Goal: Information Seeking & Learning: Learn about a topic

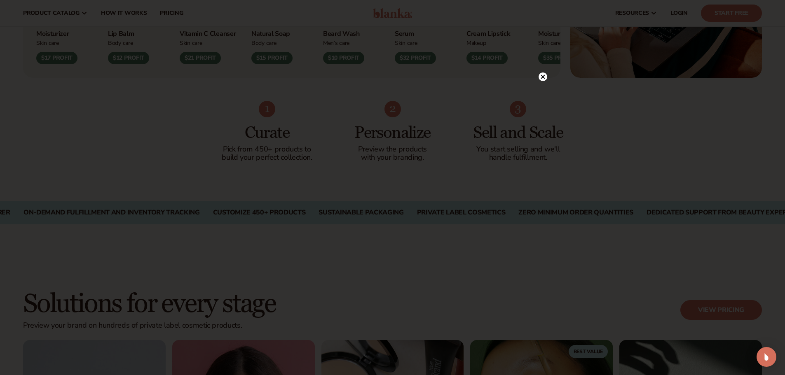
scroll to position [330, 0]
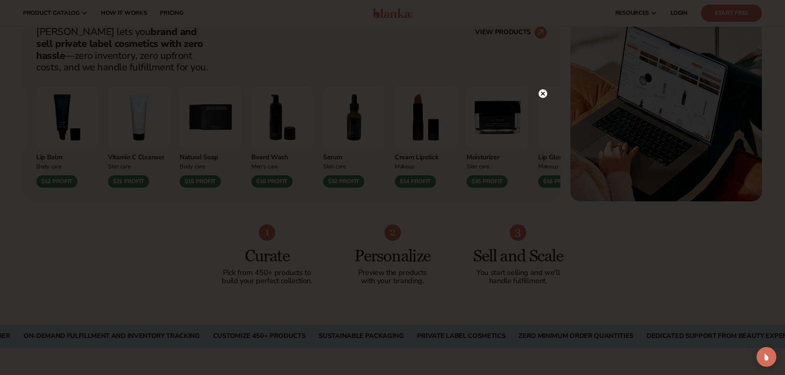
click at [545, 91] on circle at bounding box center [543, 93] width 9 height 9
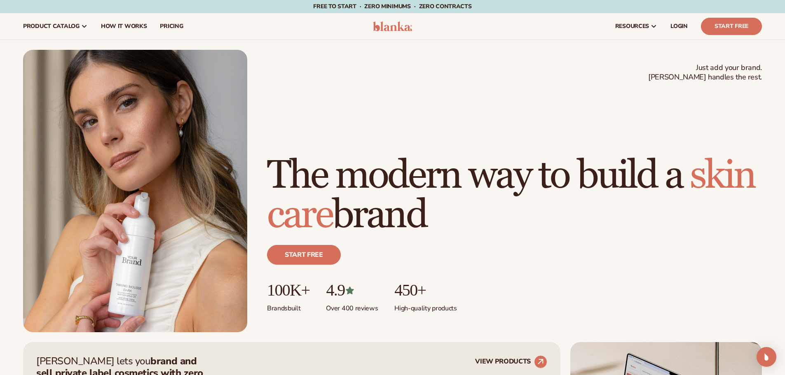
scroll to position [124, 0]
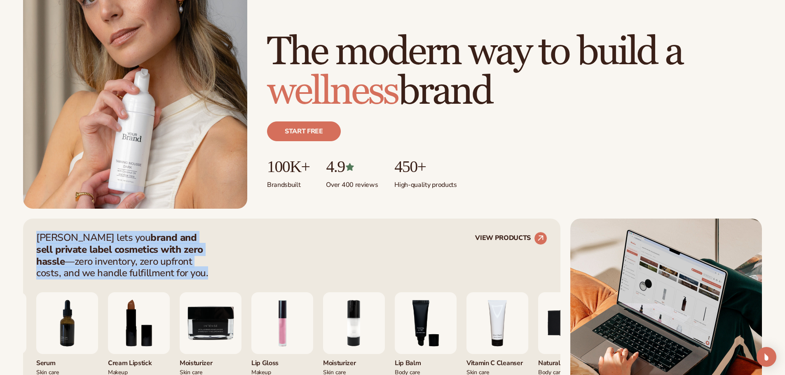
drag, startPoint x: 146, startPoint y: 272, endPoint x: 38, endPoint y: 237, distance: 113.3
click at [38, 237] on p "[PERSON_NAME] lets you brand and sell private label cosmetics with zero hassle …" at bounding box center [124, 255] width 177 height 47
copy p "[PERSON_NAME] lets you brand and sell private label cosmetics with zero hassle …"
click at [183, 267] on p "[PERSON_NAME] lets you brand and sell private label cosmetics with zero hassle …" at bounding box center [124, 255] width 177 height 47
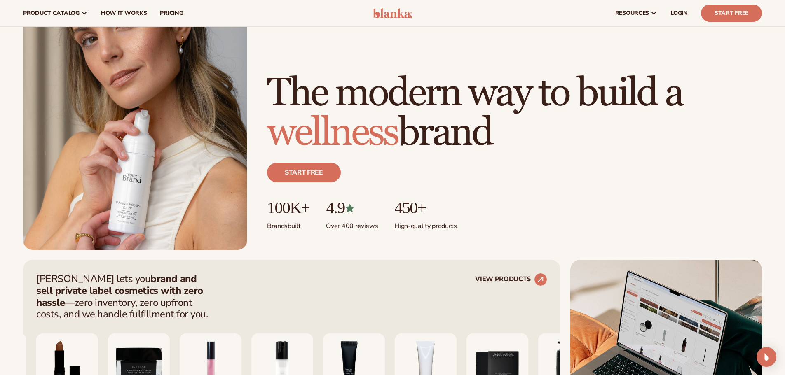
scroll to position [0, 0]
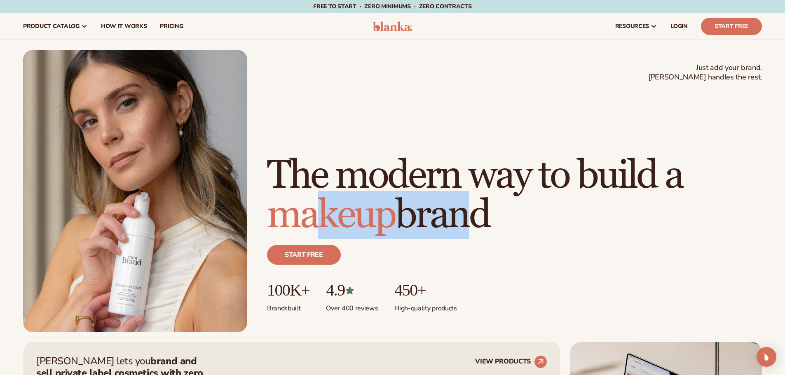
drag, startPoint x: 324, startPoint y: 206, endPoint x: 455, endPoint y: 206, distance: 130.6
click at [455, 206] on h1 "The modern way to build a makeup brand" at bounding box center [514, 195] width 495 height 79
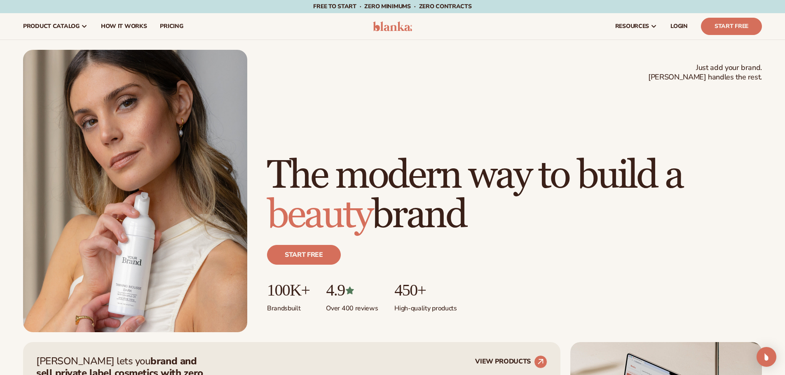
click at [513, 210] on h1 "The modern way to build a beauty brand" at bounding box center [514, 195] width 495 height 79
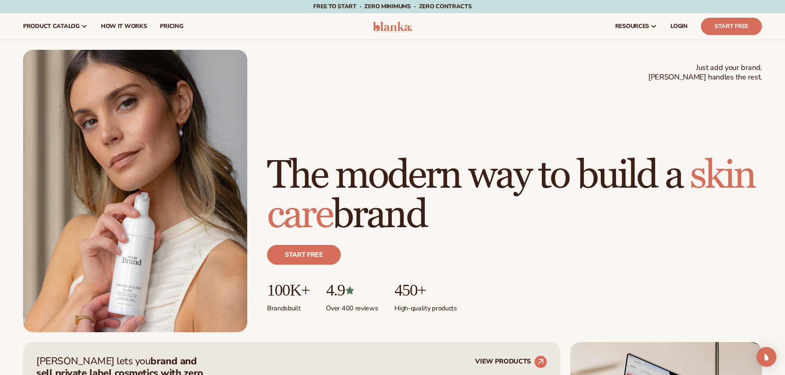
drag, startPoint x: 498, startPoint y: 213, endPoint x: 270, endPoint y: 142, distance: 238.3
click at [270, 156] on h1 "The modern way to build a [MEDICAL_DATA] brand" at bounding box center [514, 195] width 495 height 79
click at [324, 156] on h1 "The modern way to build a [MEDICAL_DATA] brand" at bounding box center [514, 195] width 495 height 79
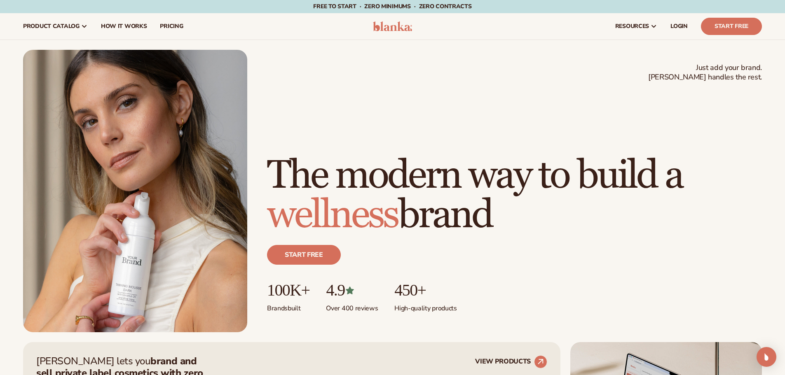
drag, startPoint x: 509, startPoint y: 213, endPoint x: 265, endPoint y: 138, distance: 255.1
click at [265, 138] on div "Just add your brand. Blanka handles the rest. beauty,[MEDICAL_DATA],wellness,ma…" at bounding box center [392, 191] width 739 height 283
click at [275, 156] on h1 "The modern way to build a wellness brand" at bounding box center [514, 195] width 495 height 79
drag, startPoint x: 276, startPoint y: 139, endPoint x: 502, endPoint y: 205, distance: 235.4
click at [502, 205] on h1 "The modern way to build a makeup brand" at bounding box center [514, 195] width 495 height 79
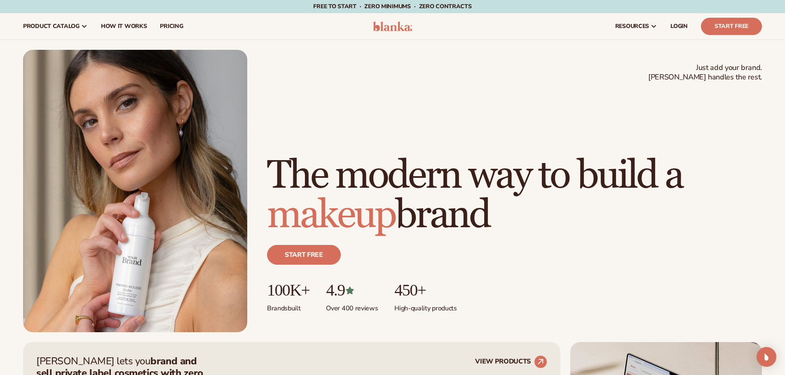
click at [458, 211] on h1 "The modern way to build a makeup brand" at bounding box center [514, 195] width 495 height 79
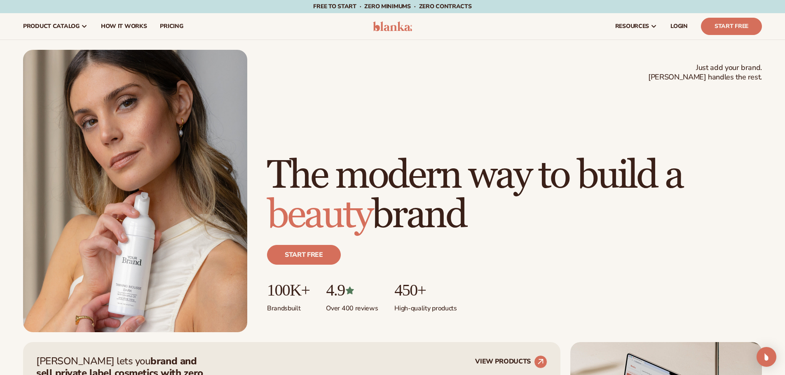
drag, startPoint x: 501, startPoint y: 215, endPoint x: 273, endPoint y: 128, distance: 243.8
click at [273, 156] on h1 "The modern way to build a beauty brand" at bounding box center [514, 195] width 495 height 79
click at [453, 169] on h1 "The modern way to build a beauty brand" at bounding box center [514, 195] width 495 height 79
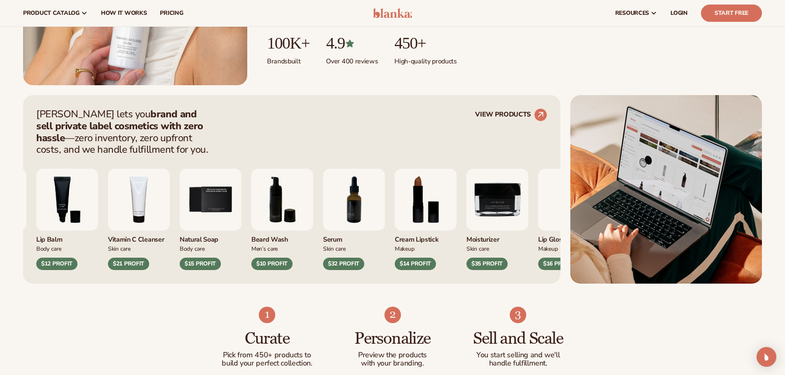
scroll to position [124, 0]
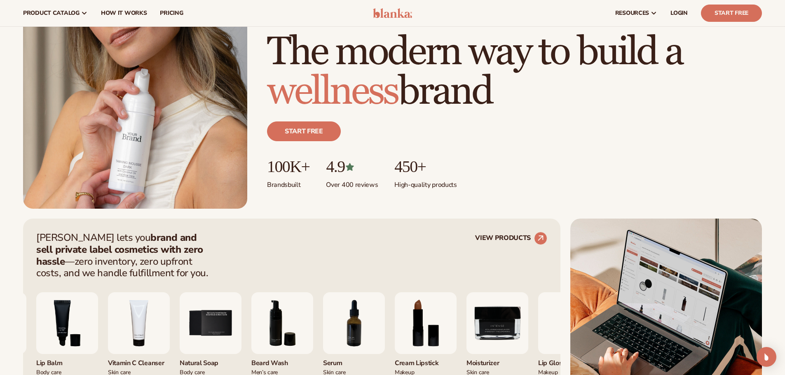
drag, startPoint x: 338, startPoint y: 98, endPoint x: 523, endPoint y: 100, distance: 184.6
click at [523, 100] on h1 "The modern way to build a wellness brand" at bounding box center [514, 72] width 495 height 79
click at [553, 147] on div "Start free" at bounding box center [514, 135] width 495 height 46
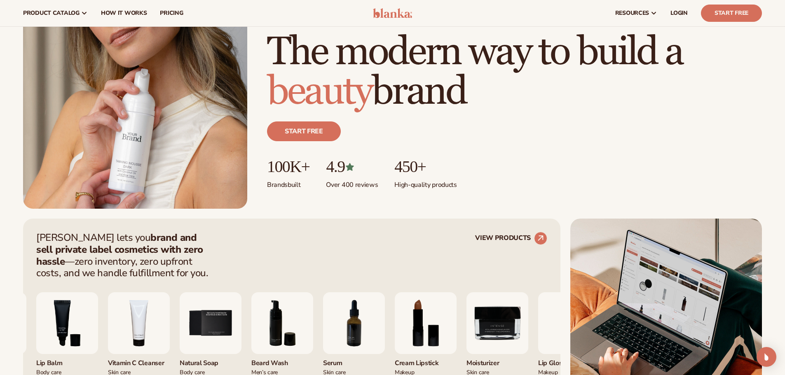
drag, startPoint x: 281, startPoint y: 92, endPoint x: 471, endPoint y: 92, distance: 189.6
click at [471, 92] on h1 "The modern way to build a beauty brand" at bounding box center [514, 72] width 495 height 79
click at [499, 104] on h1 "The modern way to build a beauty brand" at bounding box center [514, 72] width 495 height 79
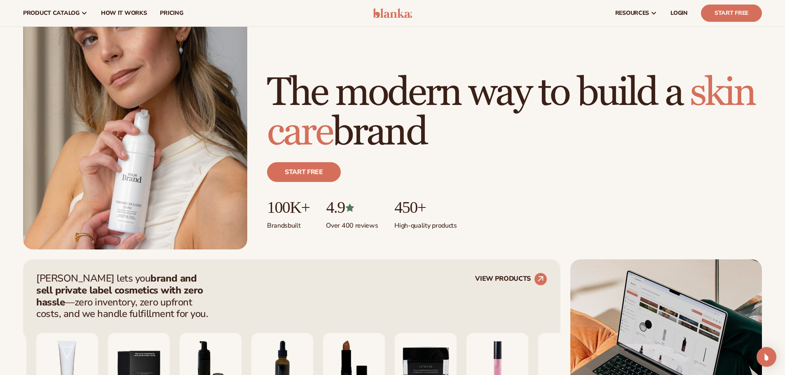
scroll to position [0, 0]
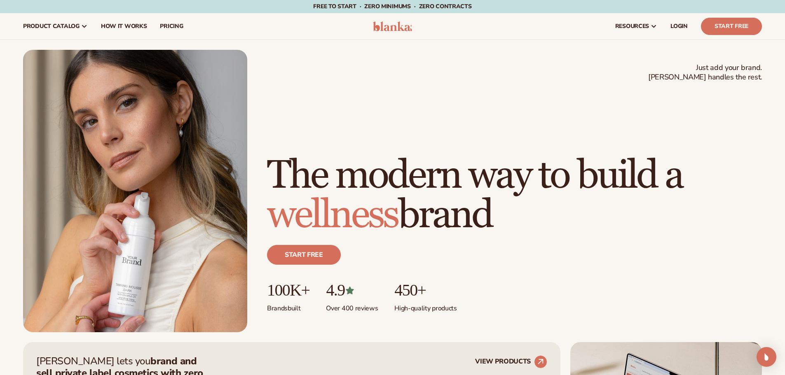
drag, startPoint x: 278, startPoint y: 126, endPoint x: 513, endPoint y: 207, distance: 248.9
click at [513, 207] on h1 "The modern way to build a wellness brand" at bounding box center [514, 195] width 495 height 79
click at [653, 258] on div "Start free" at bounding box center [514, 258] width 495 height 46
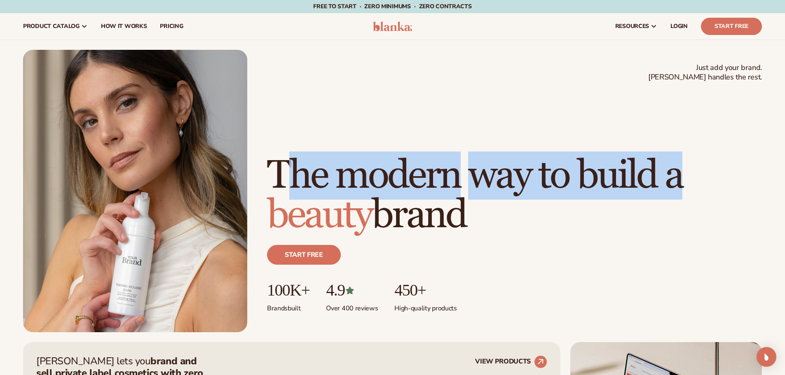
drag, startPoint x: 280, startPoint y: 127, endPoint x: 478, endPoint y: 199, distance: 210.0
click at [478, 199] on h1 "The modern way to build a beauty brand" at bounding box center [514, 195] width 495 height 79
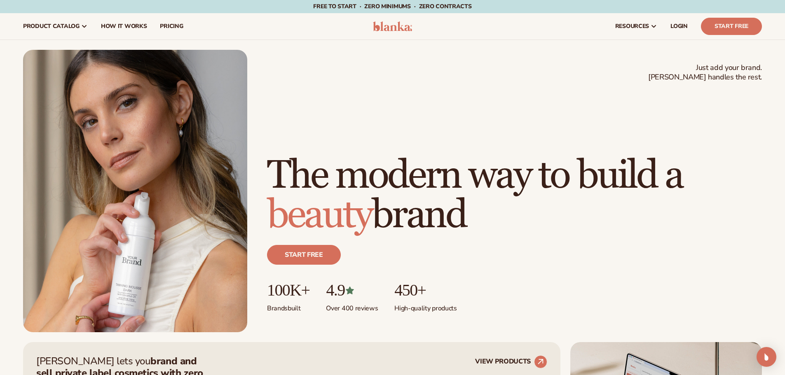
click at [479, 214] on h1 "The modern way to build a beauty brand" at bounding box center [514, 195] width 495 height 79
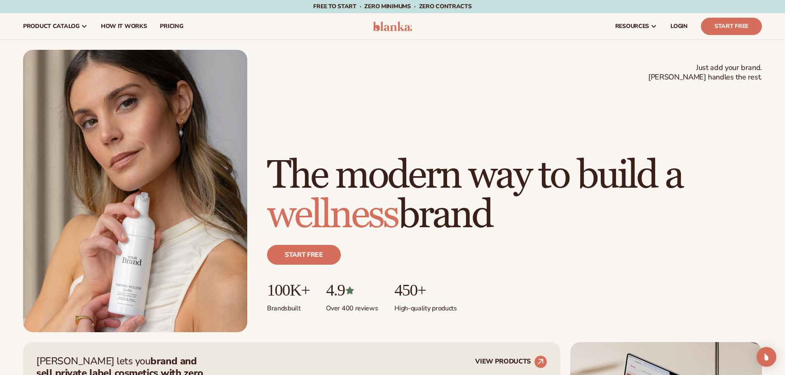
drag, startPoint x: 503, startPoint y: 211, endPoint x: 266, endPoint y: 134, distance: 249.4
click at [266, 134] on div "Just add your brand. Blanka handles the rest. beauty,[MEDICAL_DATA],wellness,ma…" at bounding box center [392, 191] width 739 height 283
click at [471, 255] on div "Start free" at bounding box center [514, 258] width 495 height 46
